Goal: Task Accomplishment & Management: Manage account settings

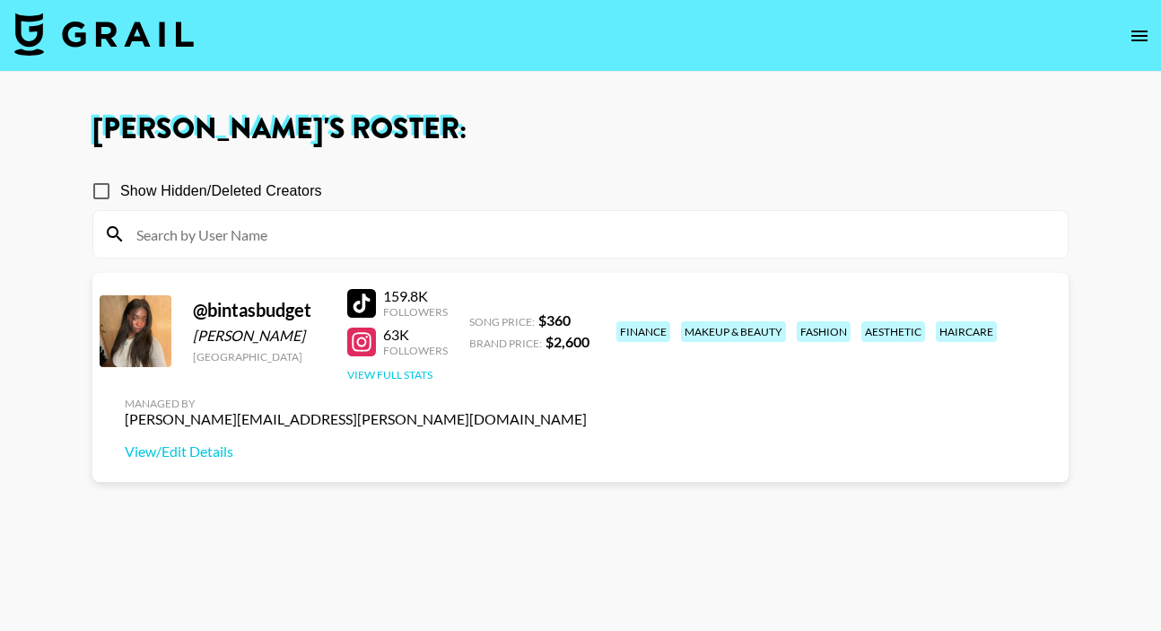
click at [397, 375] on button "View Full Stats" at bounding box center [389, 374] width 85 height 13
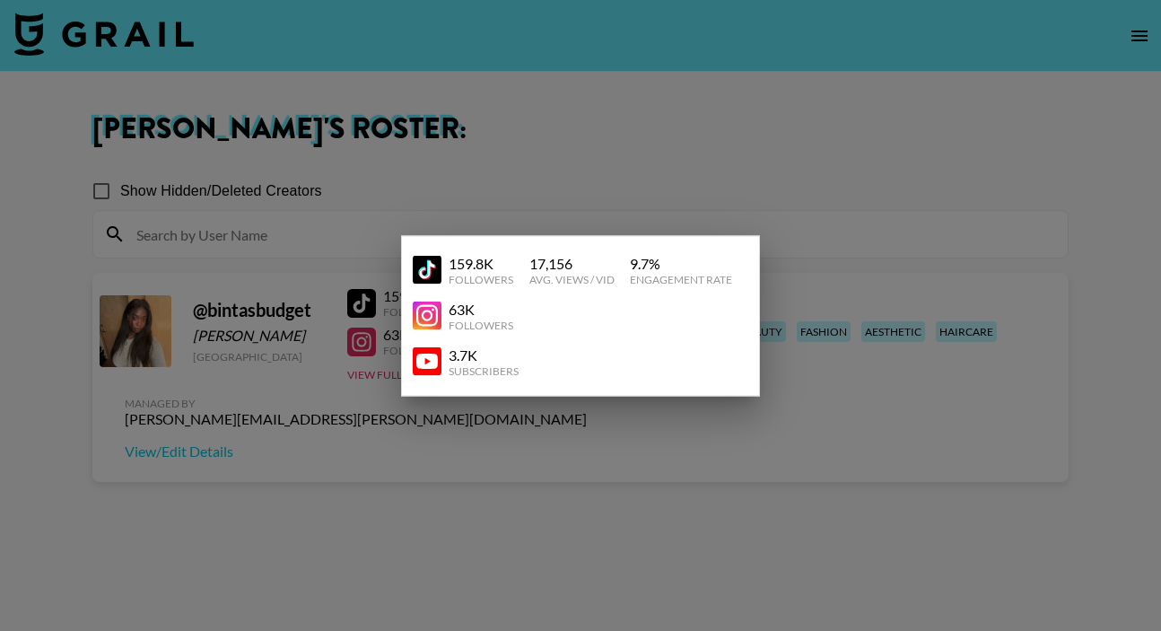
click at [784, 406] on div at bounding box center [580, 315] width 1161 height 631
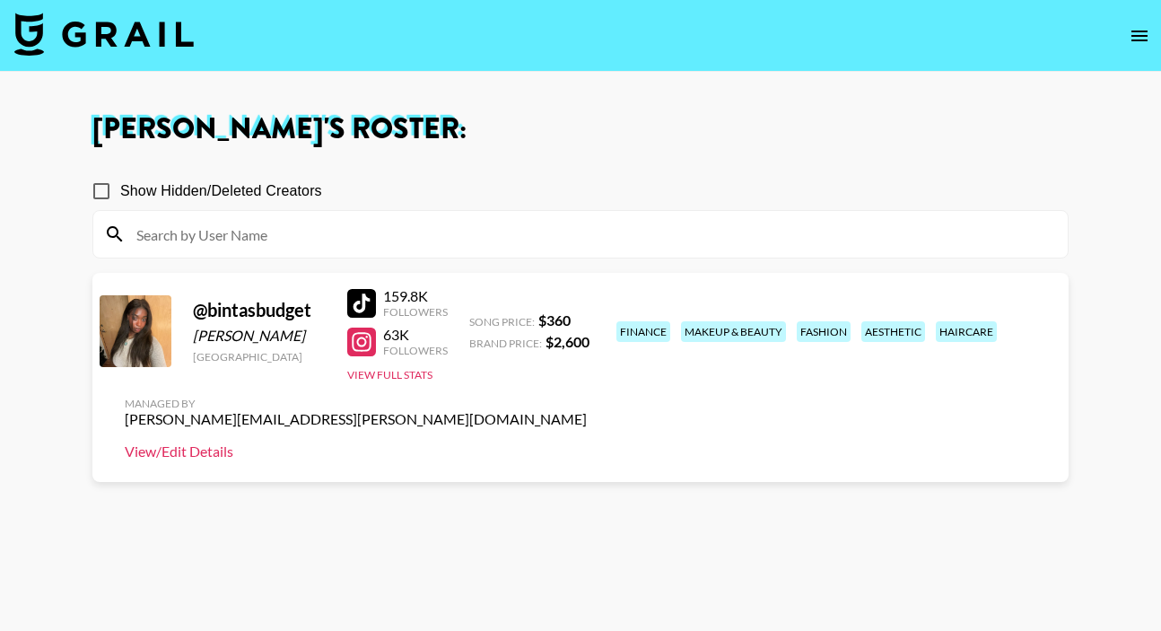
click at [587, 442] on link "View/Edit Details" at bounding box center [356, 451] width 462 height 18
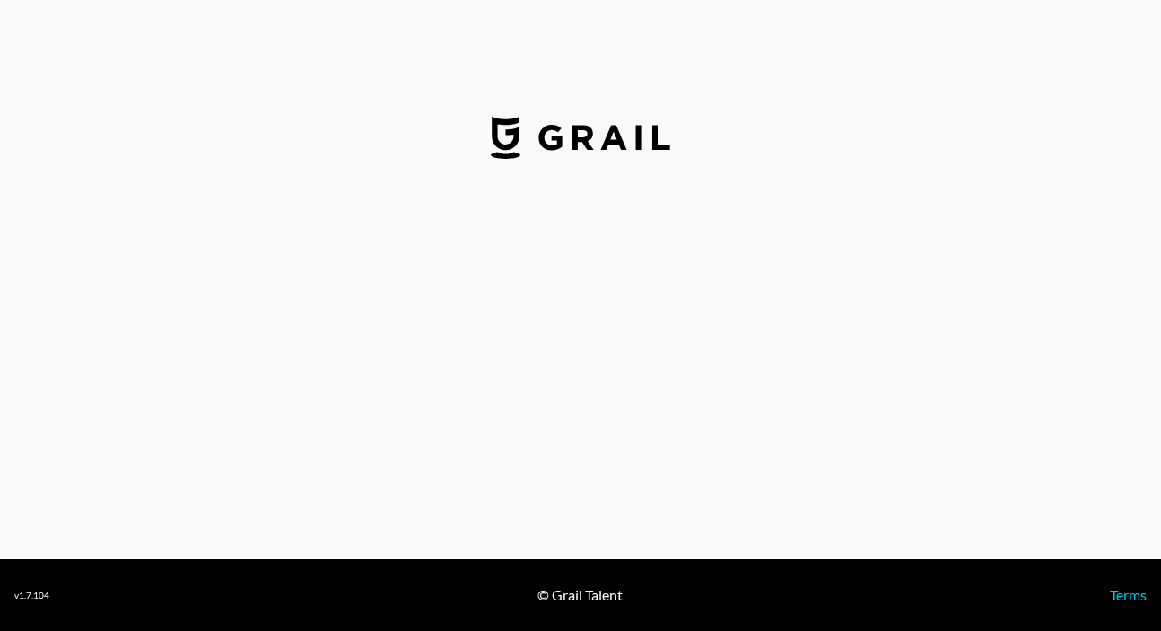
select select "USD"
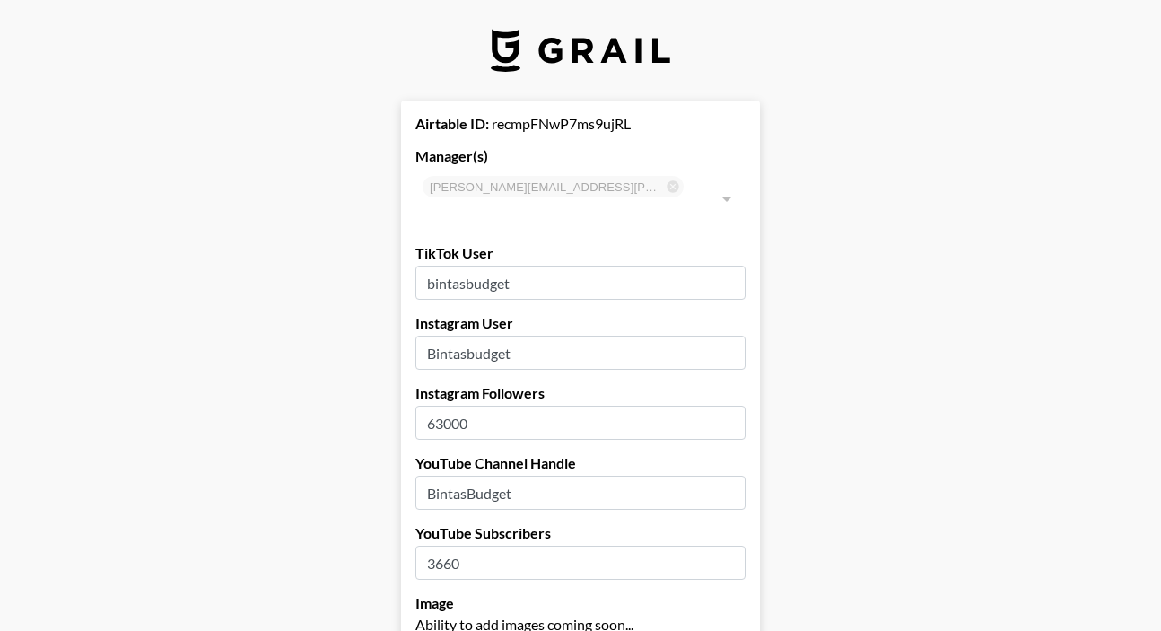
click at [451, 405] on input "63000" at bounding box center [580, 422] width 330 height 34
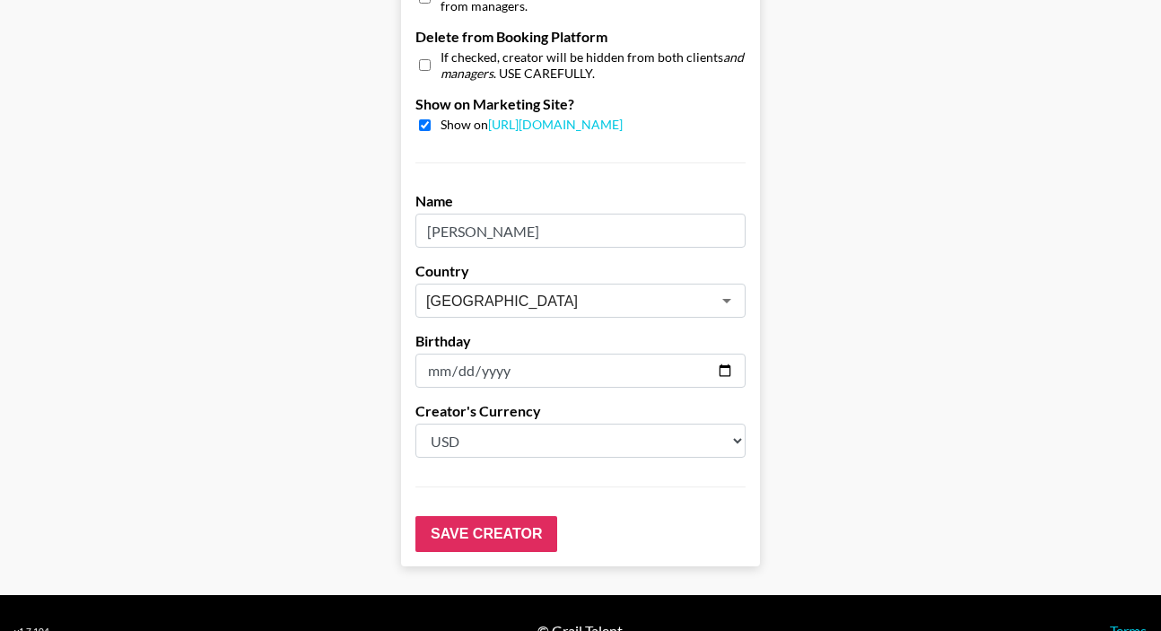
scroll to position [1803, 0]
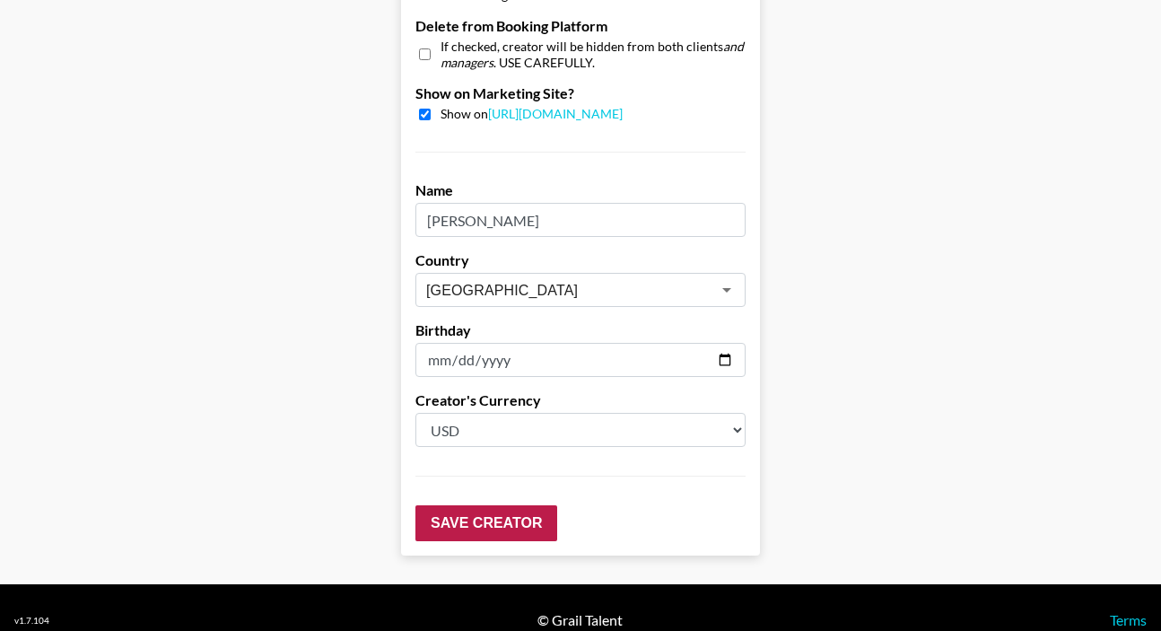
type input "64500"
click at [494, 505] on input "Save Creator" at bounding box center [486, 523] width 142 height 36
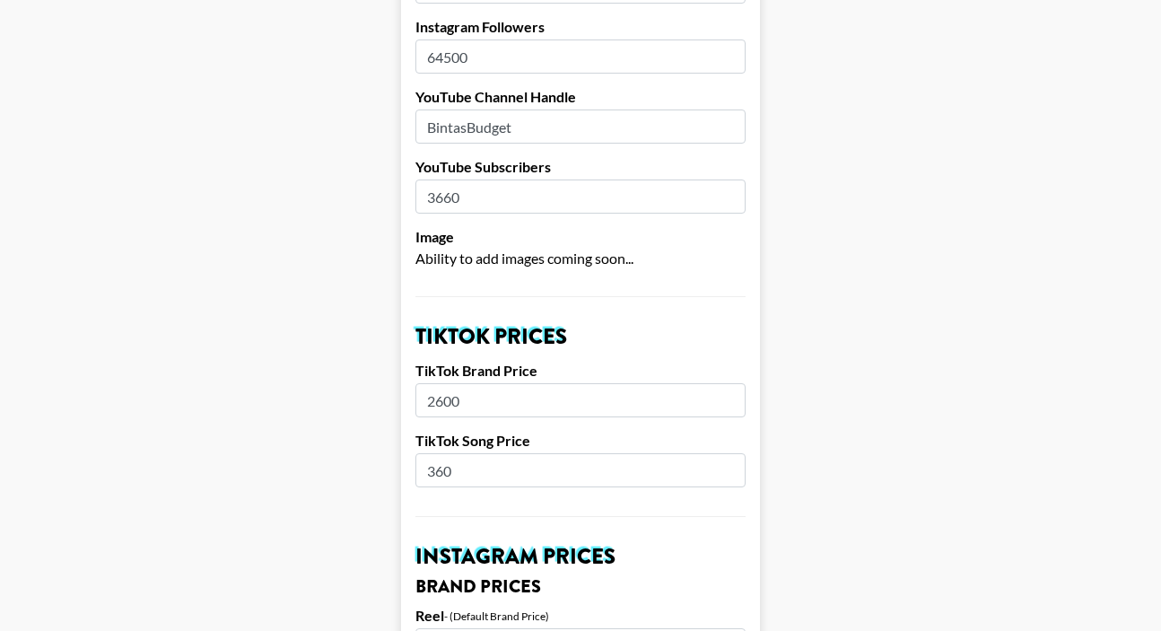
scroll to position [0, 0]
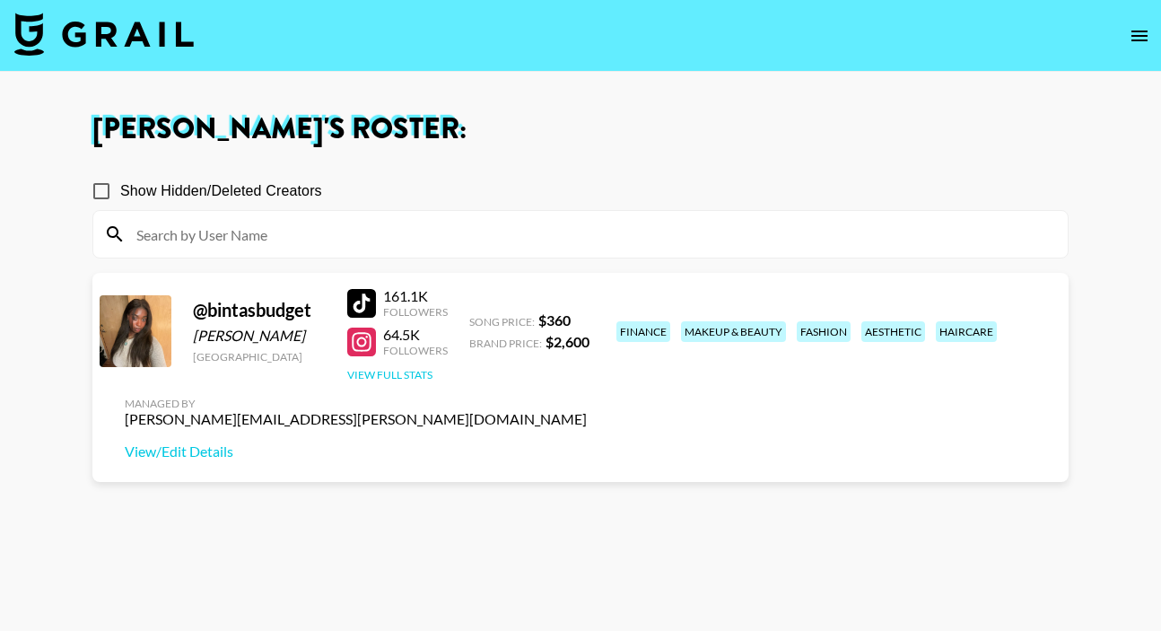
click at [362, 370] on button "View Full Stats" at bounding box center [389, 374] width 85 height 13
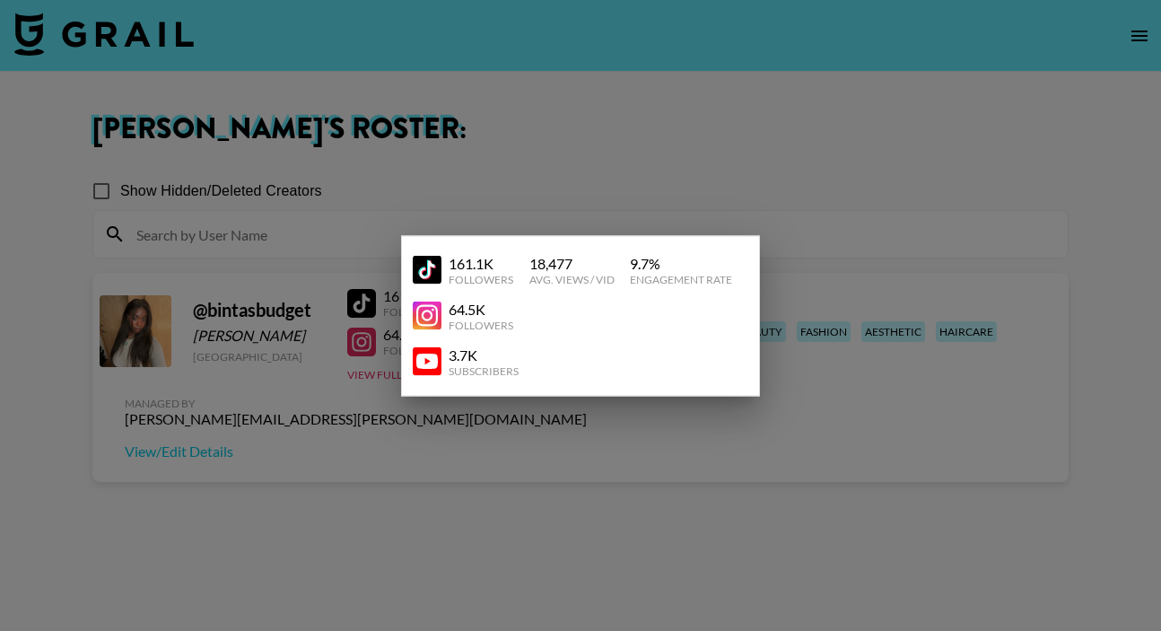
click at [663, 114] on div at bounding box center [580, 315] width 1161 height 631
